Goal: Information Seeking & Learning: Check status

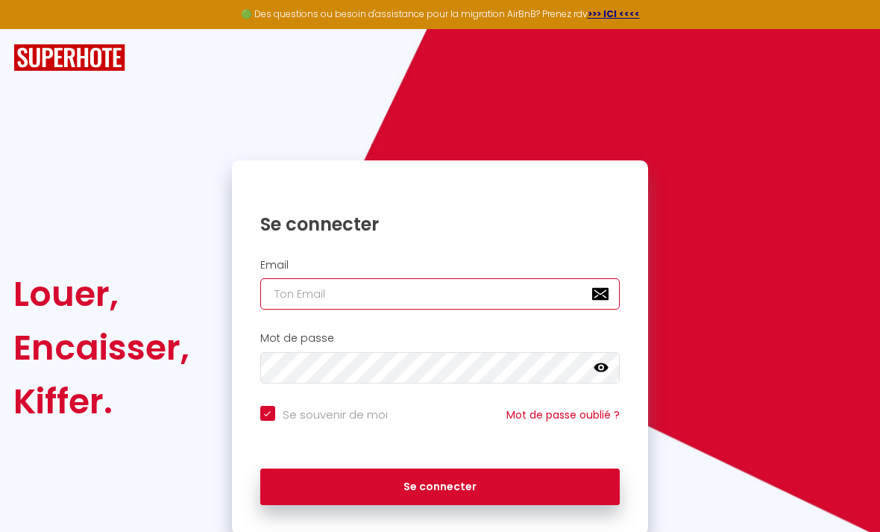
type input "[EMAIL_ADDRESS][DOMAIN_NAME]"
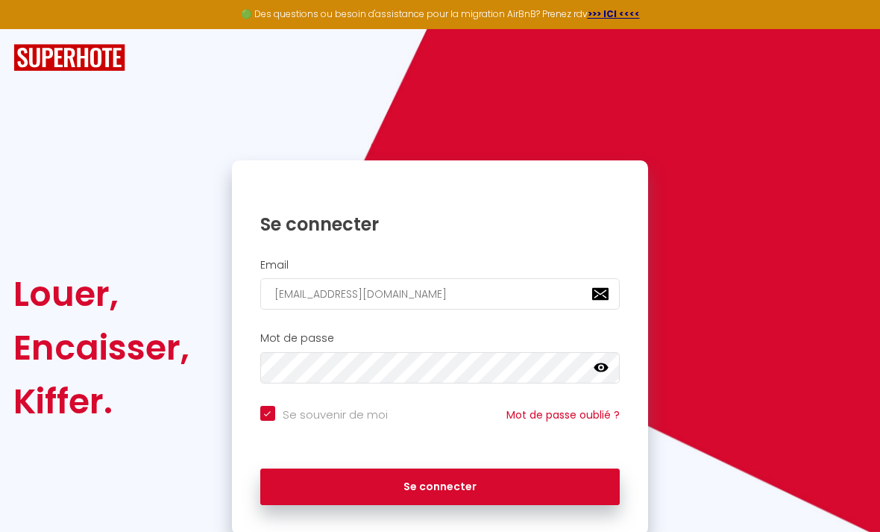
click at [440, 484] on button "Se connecter" at bounding box center [440, 486] width 360 height 37
checkbox input "true"
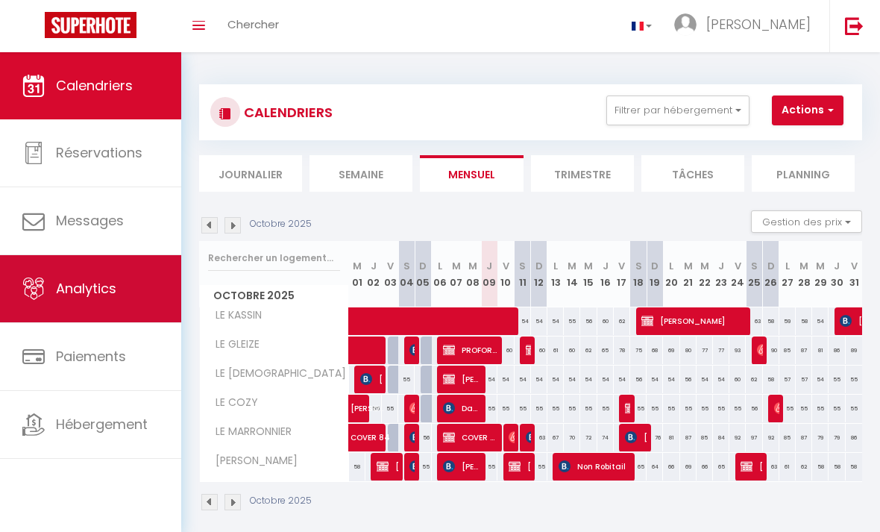
click at [91, 289] on span "Analytics" at bounding box center [86, 288] width 60 height 19
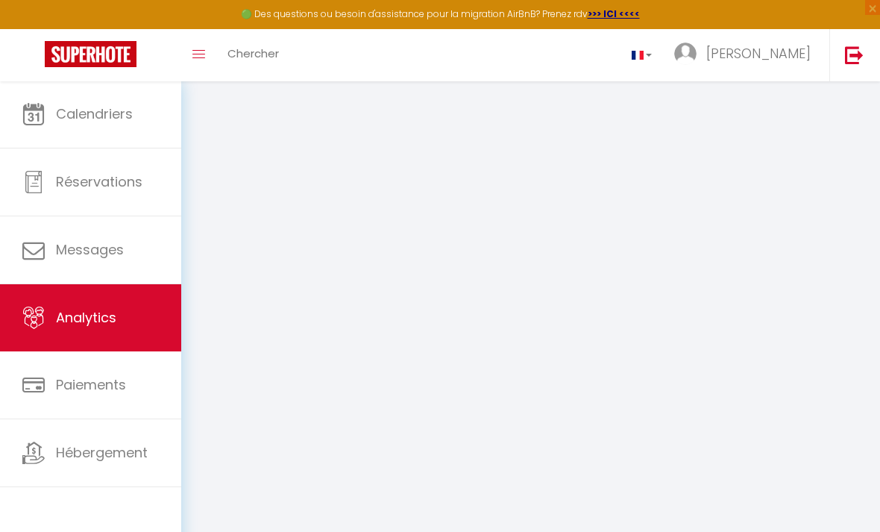
select select "2025"
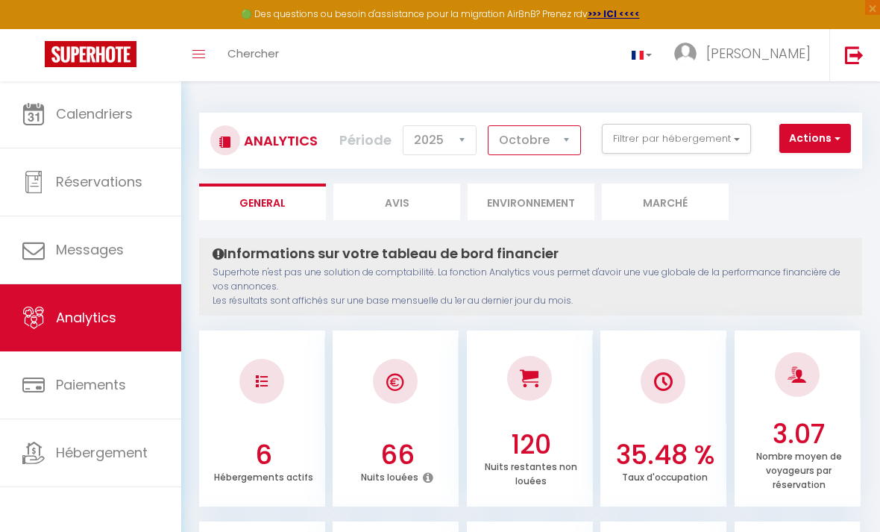
click at [565, 140] on select "[PERSON_NAME] Mars [PERSON_NAME] Juin Juillet Août Septembre Octobre Novembre D…" at bounding box center [534, 140] width 93 height 30
select select "9"
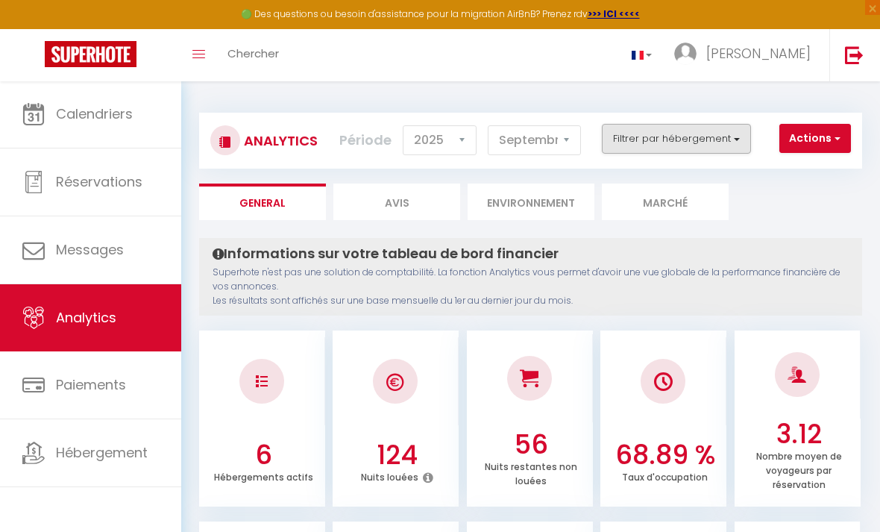
click at [729, 135] on button "Filtrer par hébergement" at bounding box center [676, 139] width 149 height 30
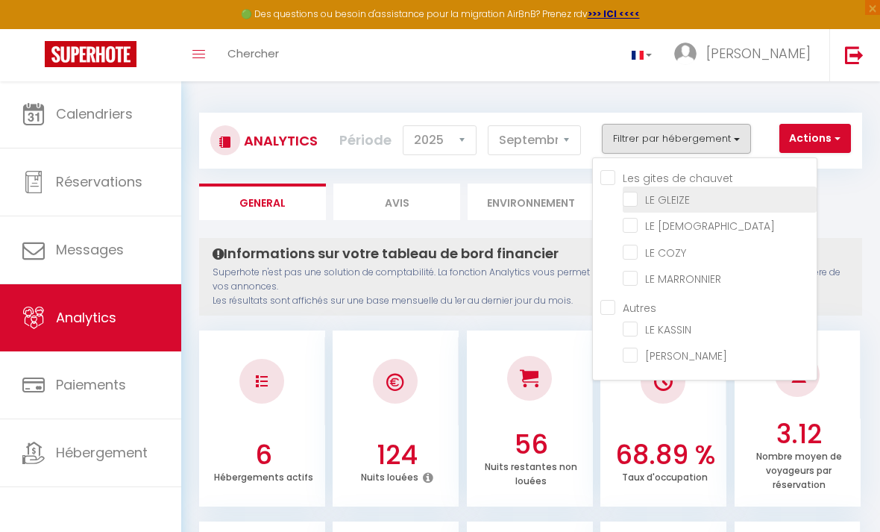
click at [624, 199] on GLEIZE "checkbox" at bounding box center [720, 198] width 194 height 15
checkbox GLEIZE "true"
checkbox ZEN "false"
checkbox COZY "false"
checkbox MARRONNIER "false"
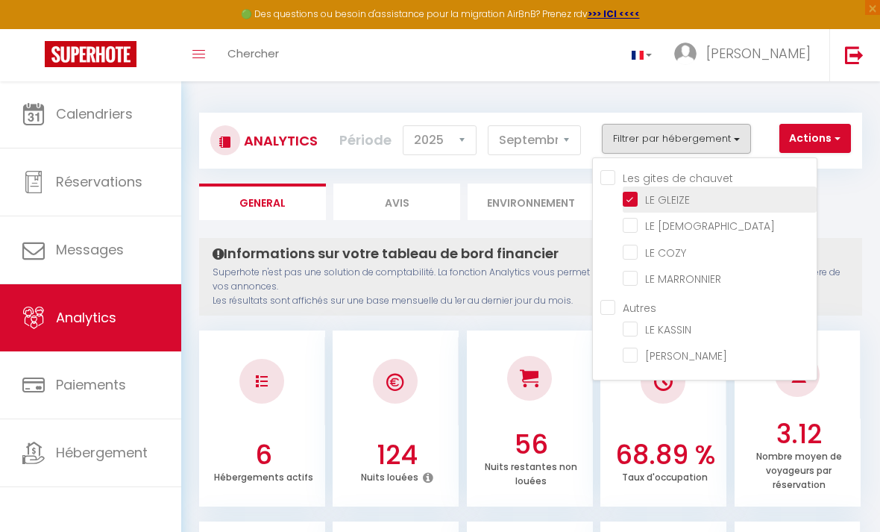
checkbox KASSIN "false"
checkbox PAYAN "false"
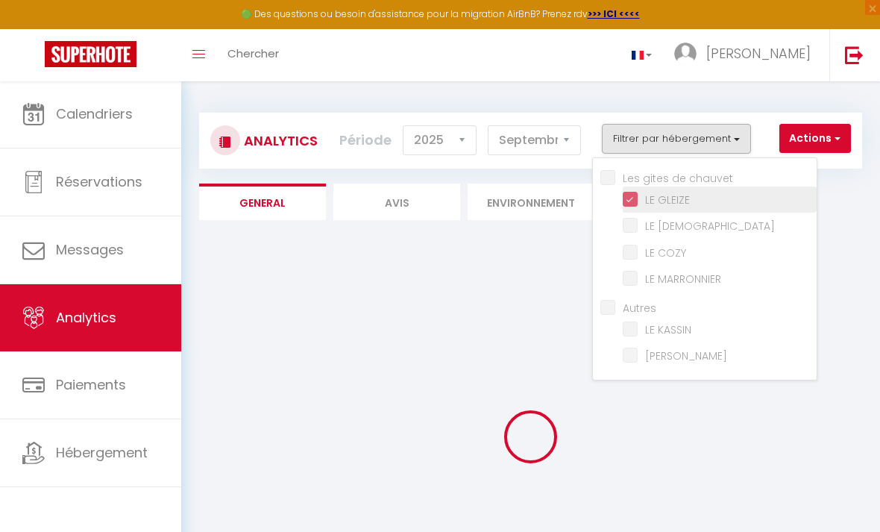
checkbox ZEN "false"
checkbox COZY "false"
checkbox MARRONNIER "false"
checkbox KASSIN "false"
checkbox PAYAN "false"
